Goal: Information Seeking & Learning: Learn about a topic

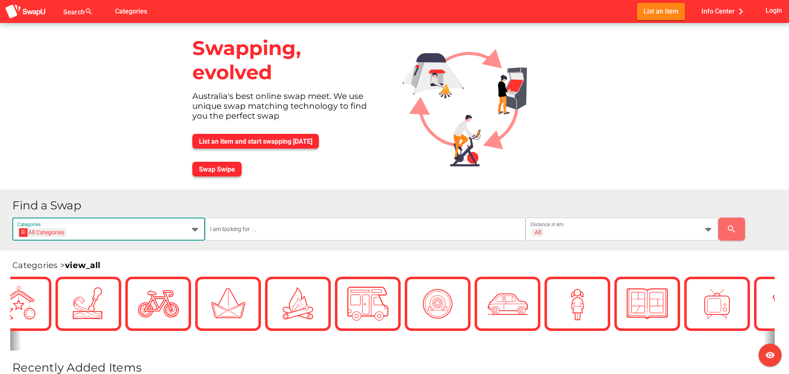
click at [192, 227] on icon at bounding box center [195, 229] width 10 height 10
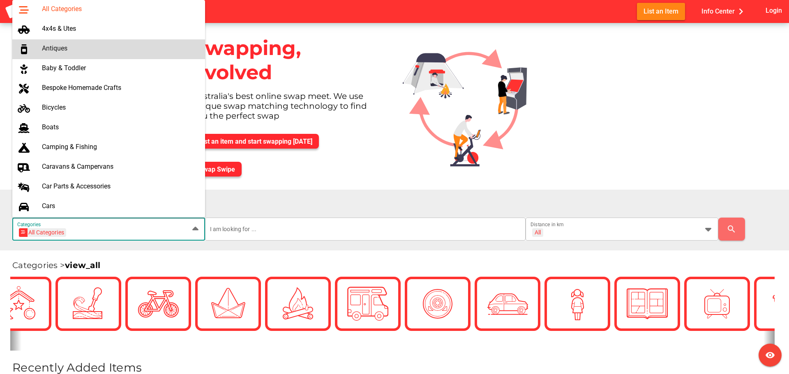
click at [65, 49] on div "Antiques" at bounding box center [120, 48] width 157 height 8
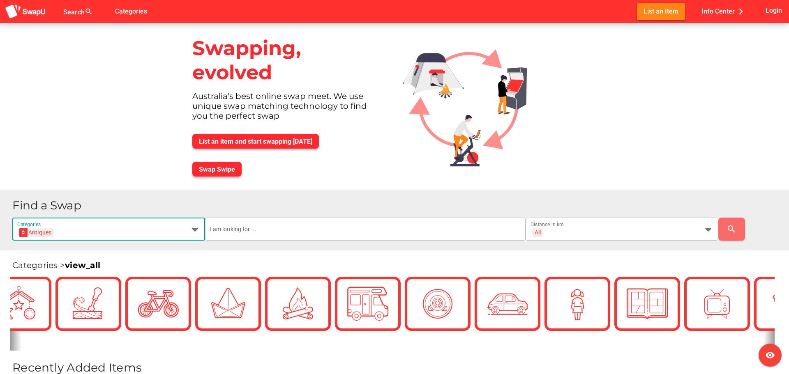
click at [196, 230] on icon at bounding box center [195, 229] width 10 height 10
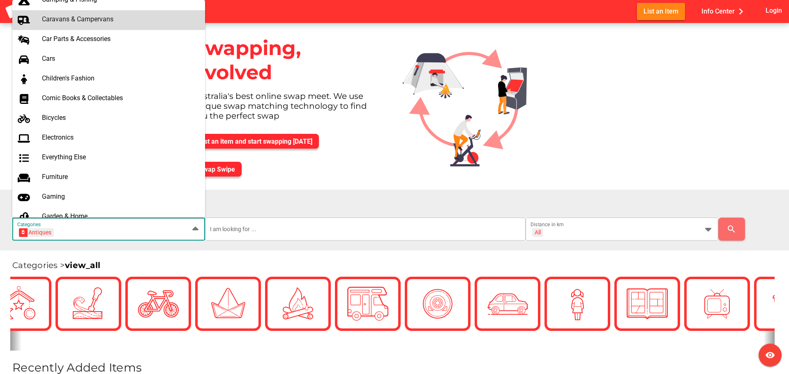
scroll to position [164, 0]
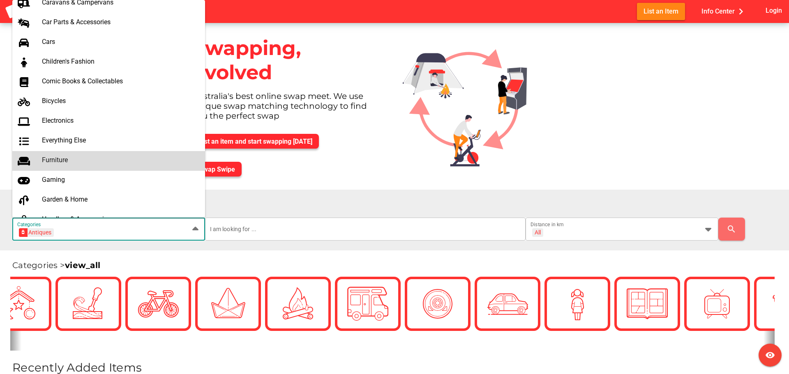
click at [69, 162] on div "Furniture" at bounding box center [120, 160] width 157 height 8
type input "Furniture"
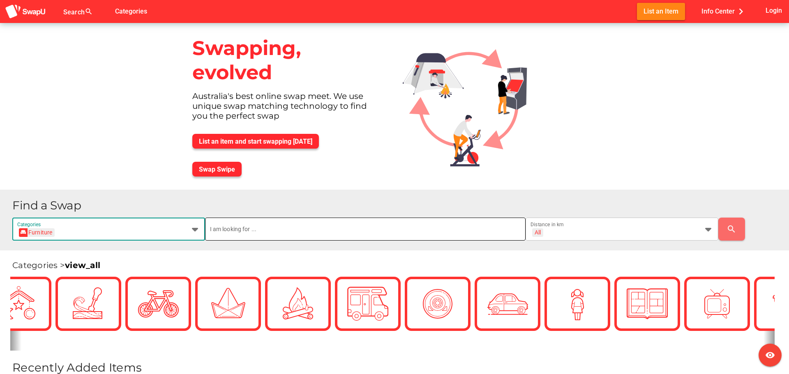
scroll to position [0, 0]
click at [223, 224] on input "text" at bounding box center [365, 229] width 311 height 23
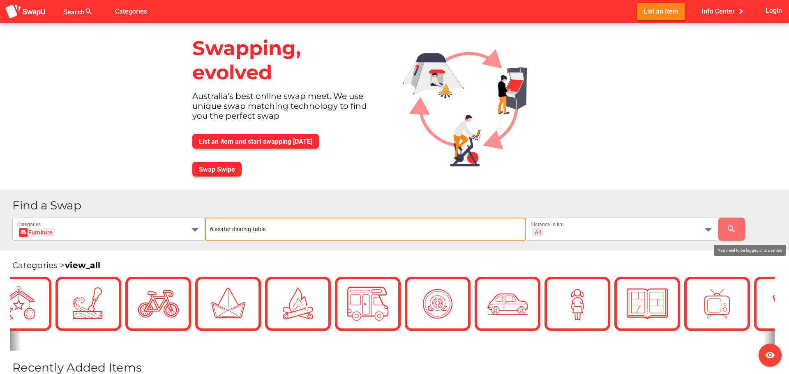
type input "6 seater dinning table"
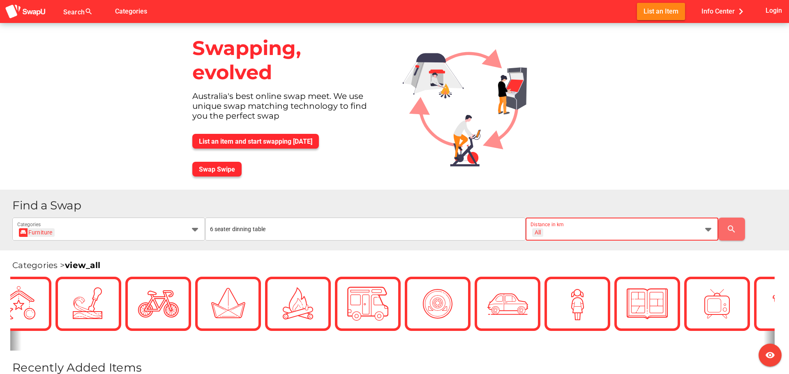
click at [707, 229] on icon at bounding box center [708, 229] width 10 height 10
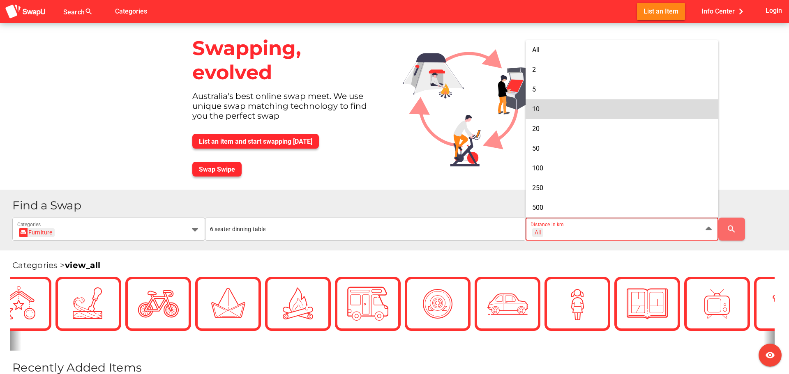
drag, startPoint x: 575, startPoint y: 103, endPoint x: 758, endPoint y: 233, distance: 225.0
click at [575, 104] on div "10" at bounding box center [622, 109] width 180 height 13
type input "+ 10 km"
